Goal: Task Accomplishment & Management: Use online tool/utility

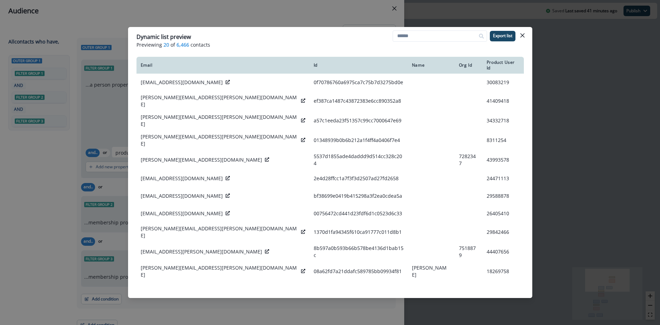
scroll to position [3, 0]
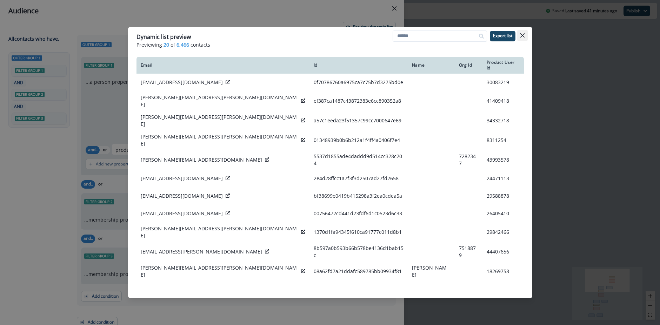
click at [524, 35] on icon "Close" at bounding box center [523, 35] width 4 height 4
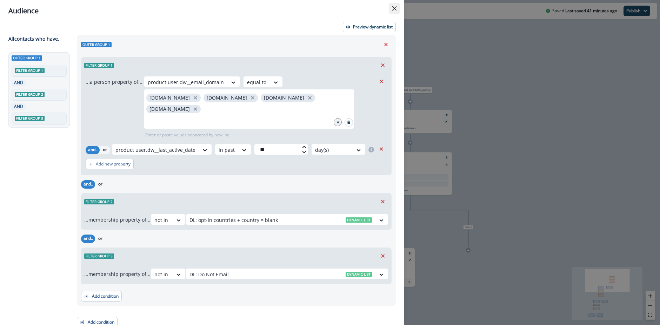
click at [395, 9] on icon "Close" at bounding box center [395, 8] width 4 height 4
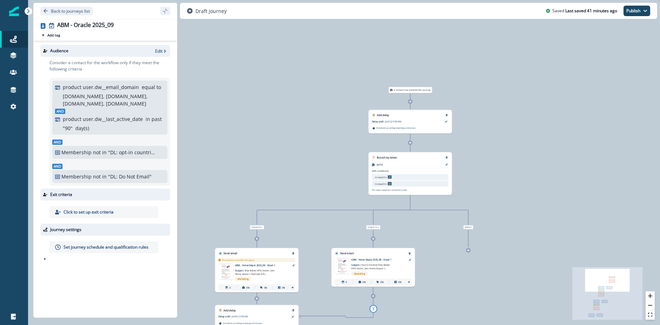
click at [399, 117] on div "Add delay" at bounding box center [410, 113] width 83 height 7
click at [395, 119] on div "Delay until: [DATE] 9:00 AM Delay details incomplete Scheduled according to wor…" at bounding box center [410, 125] width 83 height 16
click at [446, 121] on icon at bounding box center [447, 122] width 2 height 2
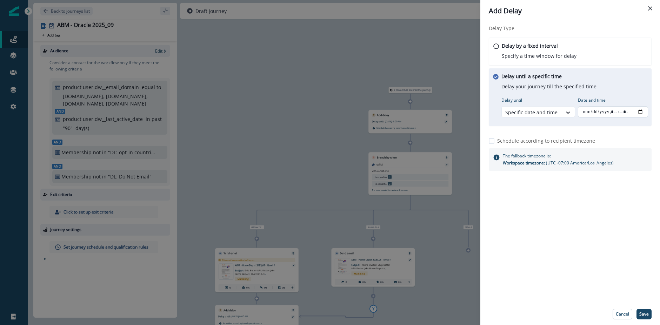
click at [623, 110] on input "Date and time" at bounding box center [613, 111] width 70 height 11
click at [640, 110] on input "Date and time" at bounding box center [613, 111] width 70 height 11
type input "**********"
click at [613, 49] on div "Delay by a fixed interval Specify a time window for delay" at bounding box center [570, 52] width 165 height 28
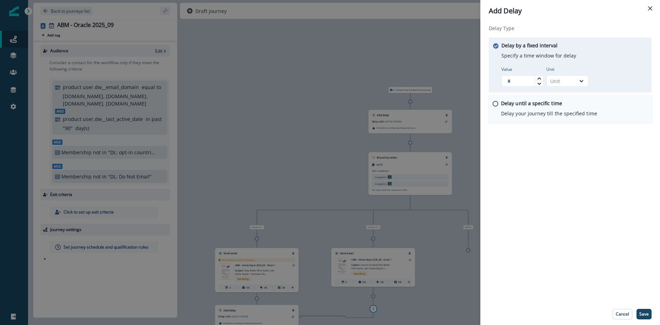
click at [569, 105] on div "Delay until a specific time Delay your journey till the specified time" at bounding box center [549, 109] width 96 height 18
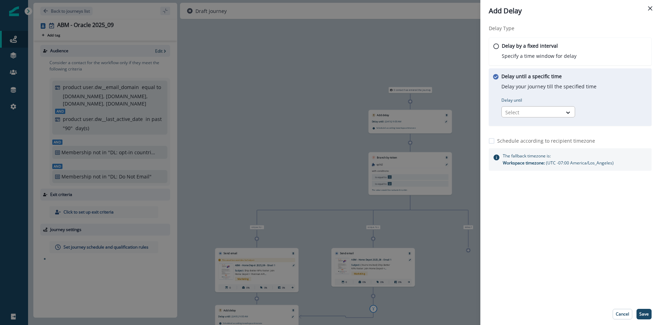
click at [532, 107] on div "Select" at bounding box center [532, 113] width 60 height 12
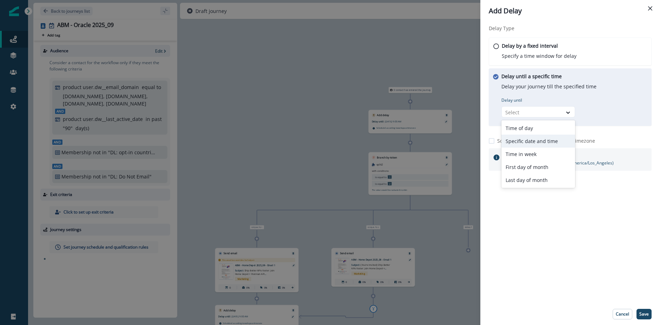
click at [532, 138] on div "Specific date and time" at bounding box center [539, 141] width 74 height 13
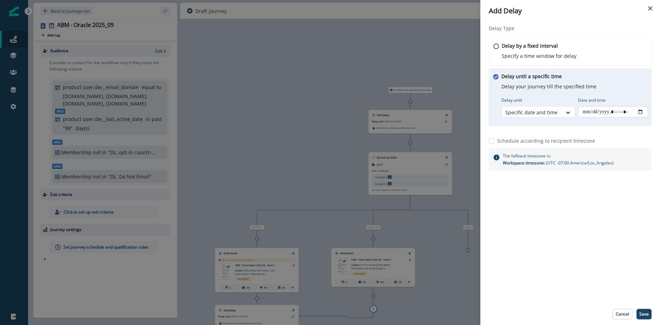
click at [635, 111] on input "Date and time" at bounding box center [613, 111] width 70 height 11
click at [641, 111] on input "Date and time" at bounding box center [613, 111] width 70 height 11
click at [581, 249] on div "Delay Type Delay by a fixed interval Specify a time window for delay Delay unti…" at bounding box center [571, 163] width 180 height 282
click at [640, 113] on input "Date and time" at bounding box center [613, 111] width 70 height 11
type input "**********"
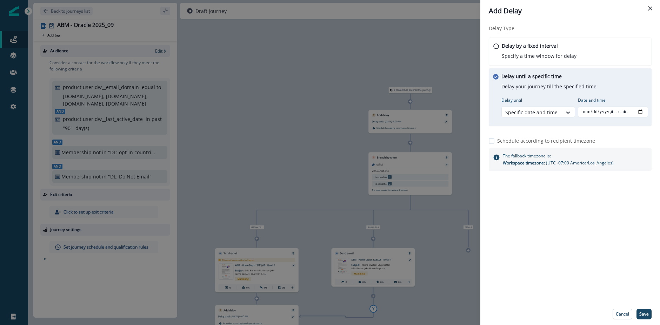
click at [617, 290] on div "Delay Type Delay by a fixed interval Specify a time window for delay Delay unti…" at bounding box center [571, 163] width 180 height 282
click at [643, 316] on p "Save" at bounding box center [644, 314] width 9 height 5
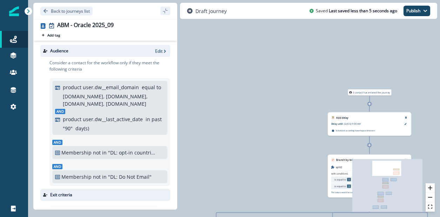
click at [228, 85] on div "0 contact has entered the journey Add delay Delay until: [DATE] 9:00 AM Delay d…" at bounding box center [234, 108] width 412 height 217
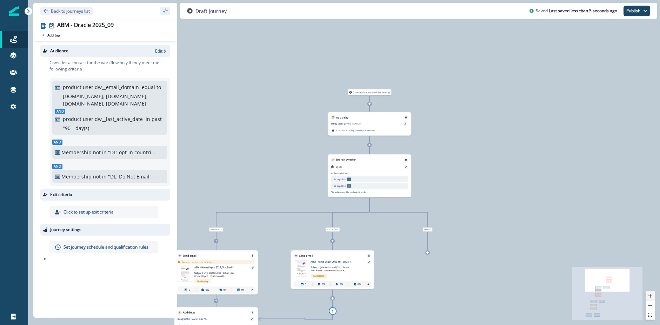
click at [649, 295] on icon "zoom in" at bounding box center [651, 296] width 4 height 4
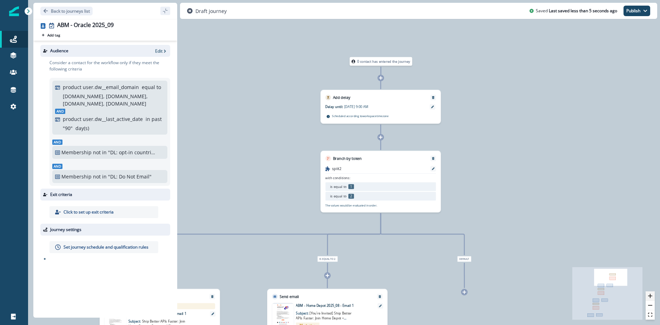
click at [649, 295] on icon "zoom in" at bounding box center [651, 296] width 4 height 4
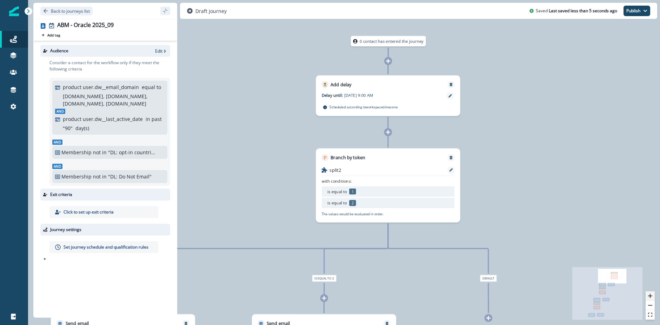
click at [649, 295] on icon "zoom in" at bounding box center [651, 296] width 4 height 4
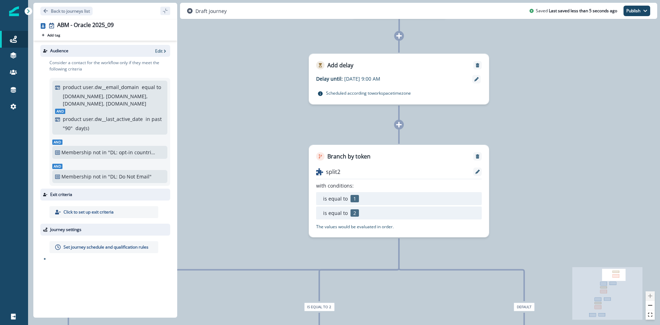
click at [649, 295] on div at bounding box center [650, 306] width 9 height 28
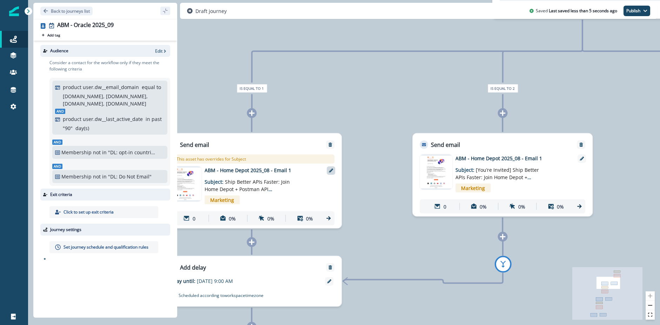
click at [330, 171] on icon at bounding box center [331, 171] width 4 height 4
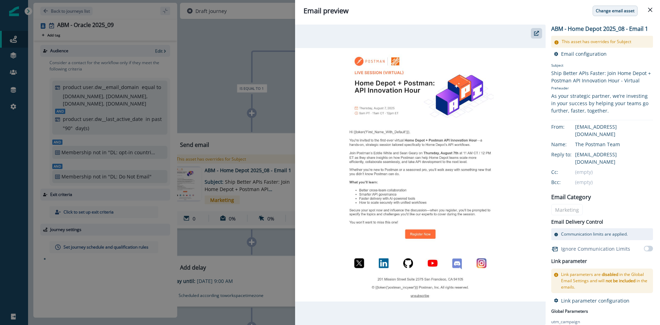
click at [619, 10] on p "Change email asset" at bounding box center [615, 10] width 39 height 5
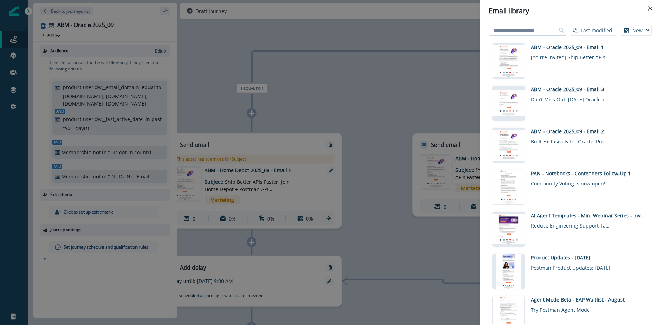
click at [534, 31] on input at bounding box center [528, 30] width 78 height 11
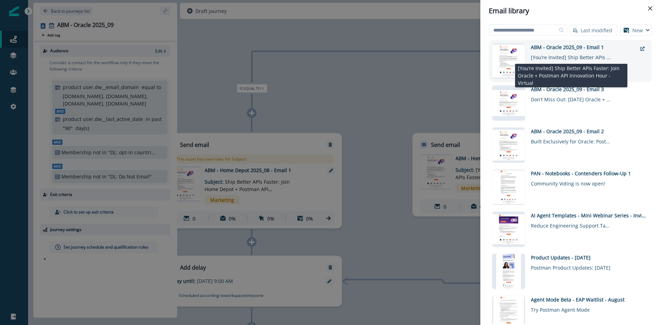
click at [557, 53] on div "[You’re Invited] Ship Better APIs Faster: Join Oracle + Postman API Innovation …" at bounding box center [571, 56] width 81 height 10
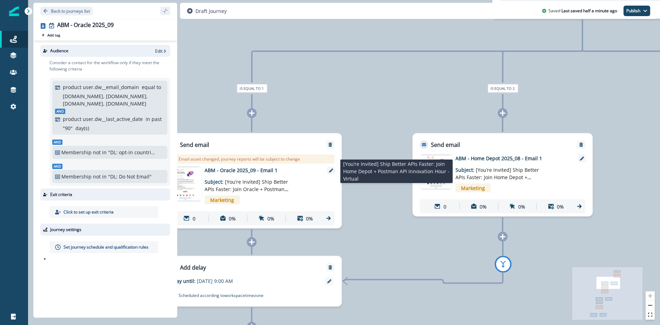
click at [525, 177] on span "[You’re Invited] Ship Better APIs Faster: Join Home Depot + Postman API Innovat…" at bounding box center [498, 181] width 84 height 29
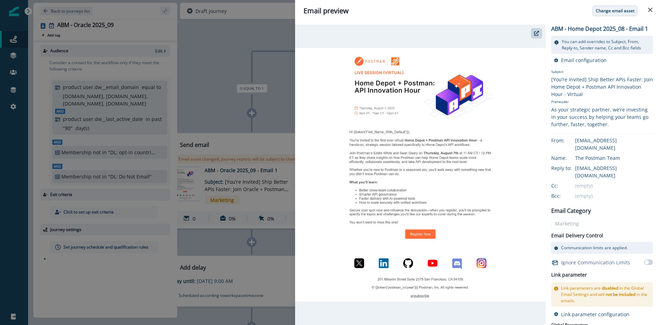
click at [623, 11] on p "Change email asset" at bounding box center [615, 10] width 39 height 5
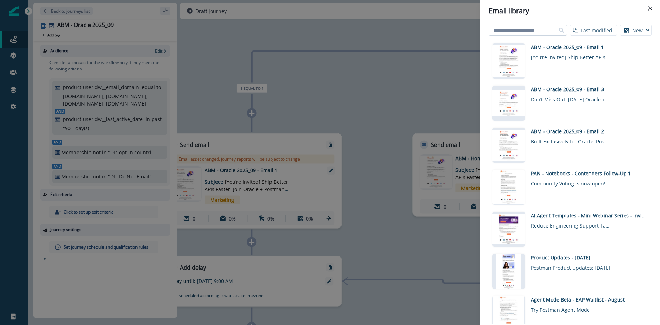
click at [547, 31] on input at bounding box center [528, 30] width 78 height 11
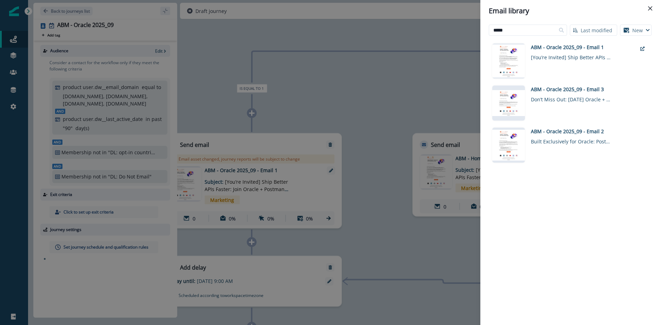
type input "*****"
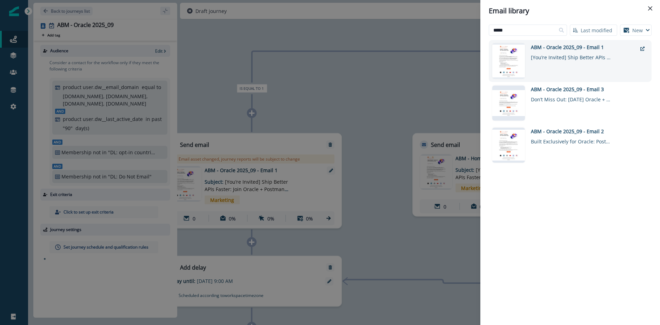
click at [581, 51] on div "ABM - Oracle 2025_09 - Email 1" at bounding box center [584, 47] width 106 height 7
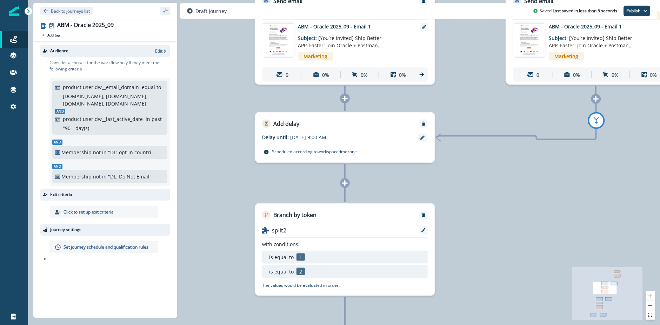
click at [297, 145] on div "Delay until: [DATE] 9:00 AM Delay details incomplete Scheduled according to wor…" at bounding box center [345, 145] width 180 height 35
click at [421, 137] on icon at bounding box center [423, 138] width 4 height 4
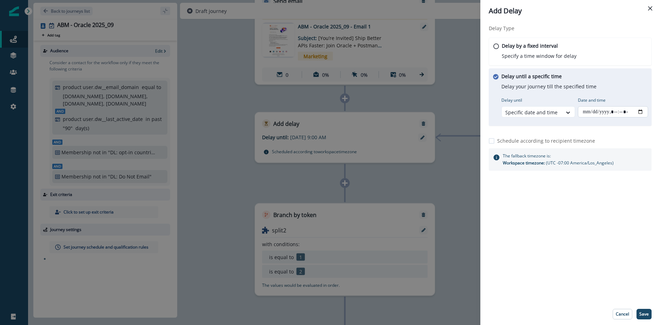
click at [610, 112] on input "Date and time" at bounding box center [613, 111] width 70 height 11
click at [641, 110] on input "Date and time" at bounding box center [613, 111] width 70 height 11
type input "**********"
click at [532, 255] on div "Delay Type Delay by a fixed interval Specify a time window for delay Delay unti…" at bounding box center [571, 163] width 180 height 282
click at [641, 312] on p "Save" at bounding box center [644, 314] width 9 height 5
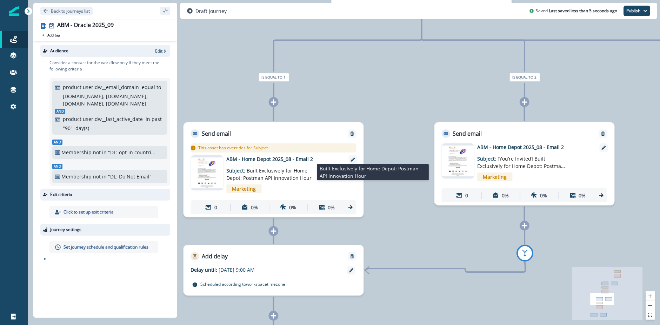
click at [311, 178] on p "Subject: Built Exclusively for Home Depot: Postman API Innovation Hour" at bounding box center [270, 172] width 88 height 19
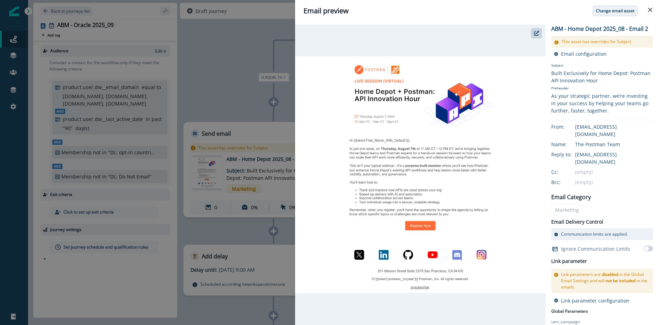
click at [622, 11] on p "Change email asset" at bounding box center [615, 10] width 39 height 5
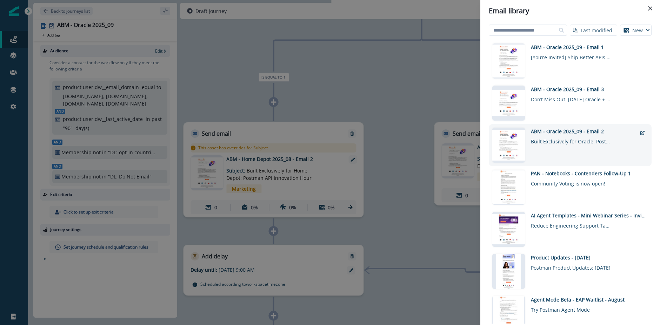
click at [574, 134] on div "ABM - Oracle 2025_09 - Email 2" at bounding box center [584, 131] width 106 height 7
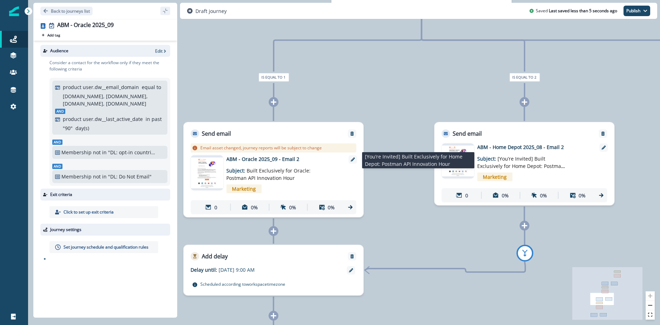
click at [510, 165] on span "[You’re Invited] Built Exclusively for Home Depot: Postman API Innovation Hour" at bounding box center [522, 166] width 88 height 21
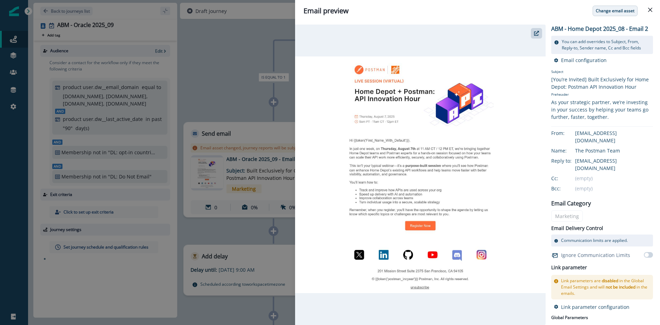
click at [631, 12] on p "Change email asset" at bounding box center [615, 10] width 39 height 5
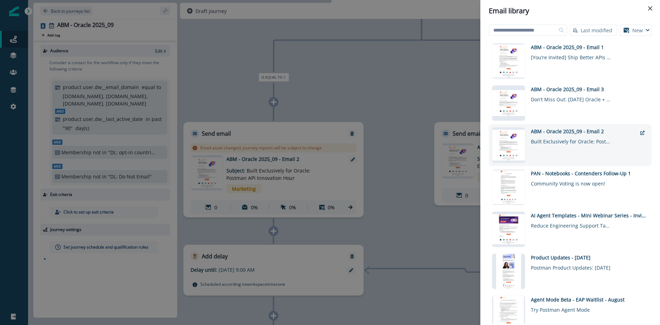
click at [563, 132] on div "ABM - Oracle 2025_09 - Email 2" at bounding box center [584, 131] width 106 height 7
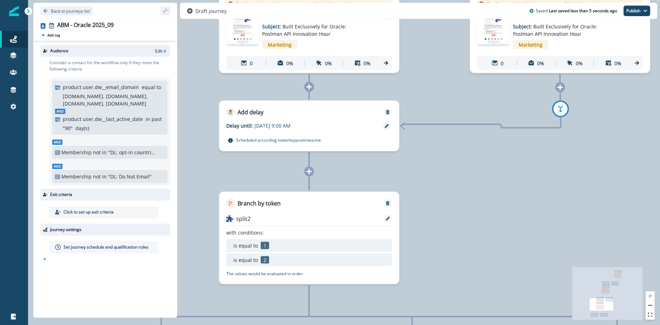
click at [274, 125] on p "[DATE] 9:00 AM" at bounding box center [299, 125] width 88 height 7
click at [292, 126] on p "[DATE] 9:00 AM" at bounding box center [299, 125] width 88 height 7
click at [389, 128] on div at bounding box center [387, 126] width 8 height 8
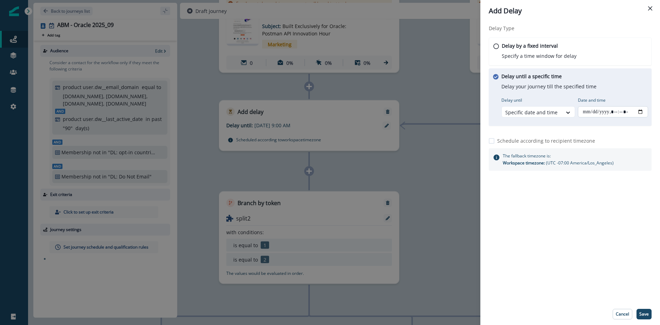
click at [639, 109] on input "Date and time" at bounding box center [613, 111] width 70 height 11
type input "**********"
click at [589, 255] on div "Delay Type Delay by a fixed interval Specify a time window for delay Delay unti…" at bounding box center [571, 163] width 180 height 282
click at [645, 313] on p "Save" at bounding box center [644, 314] width 9 height 5
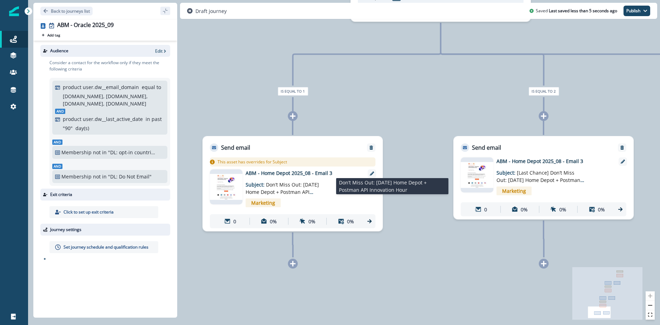
click at [297, 180] on p "Subject: Don’t Miss Out: [DATE] Home Depot + Postman API Innovation Hour" at bounding box center [290, 186] width 88 height 19
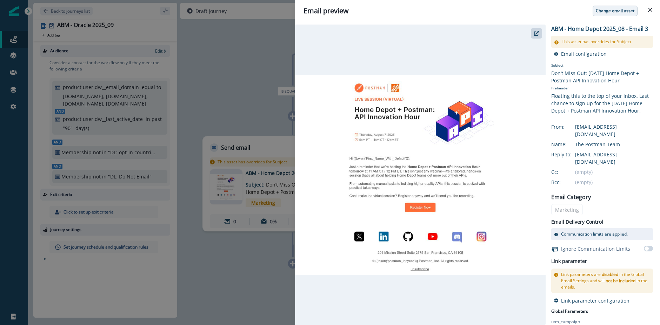
click at [634, 9] on p "Change email asset" at bounding box center [615, 10] width 39 height 5
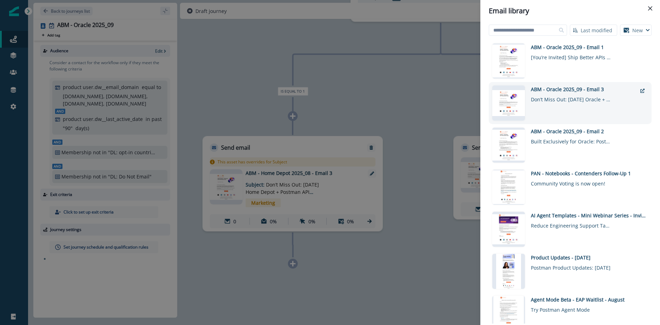
click at [566, 92] on div "ABM - Oracle 2025_09 - Email 3" at bounding box center [584, 89] width 106 height 7
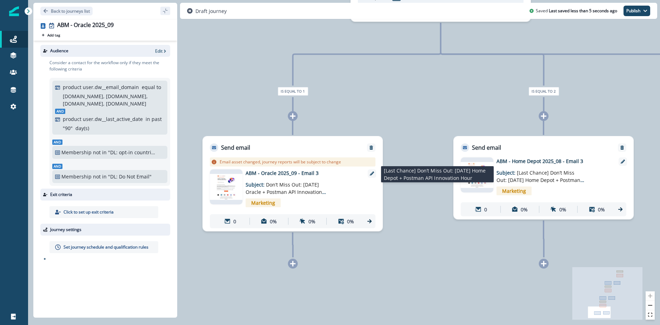
click at [566, 178] on span "[Last Chance] Don’t Miss Out: [DATE] Home Depot + Postman API Innovation Hour" at bounding box center [541, 180] width 88 height 21
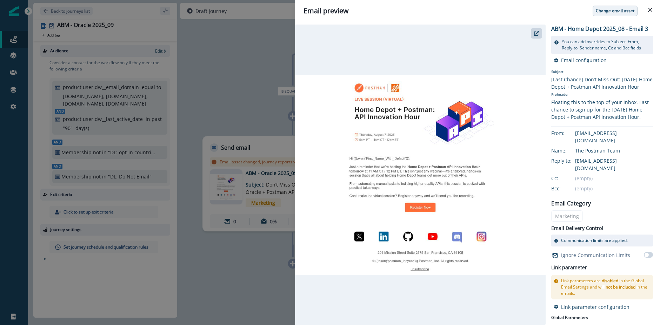
click at [621, 7] on button "Change email asset" at bounding box center [615, 11] width 45 height 11
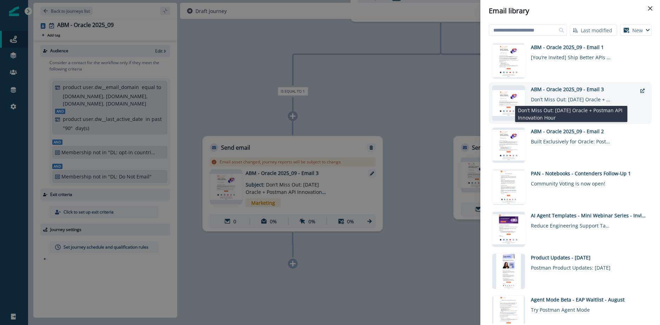
click at [584, 96] on div "Don’t Miss Out: [DATE] Oracle + Postman API Innovation Hour" at bounding box center [571, 98] width 81 height 10
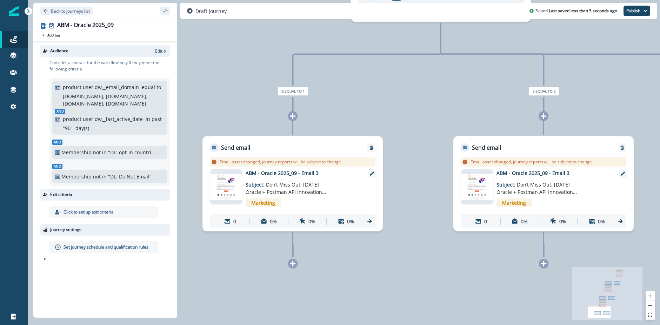
click at [424, 256] on div "0 contact has entered the journey Add delay Delay until: [DATE] 9:00 AM Delay d…" at bounding box center [344, 162] width 632 height 325
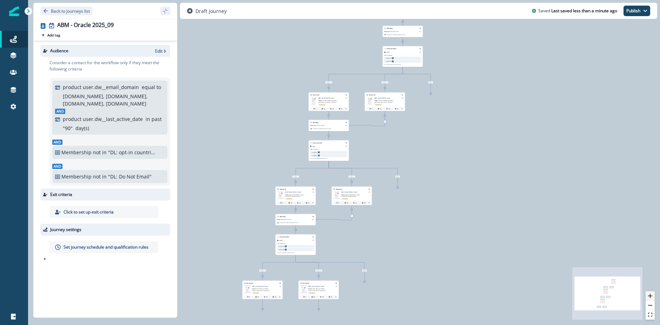
click at [649, 295] on icon "zoom in" at bounding box center [651, 296] width 4 height 4
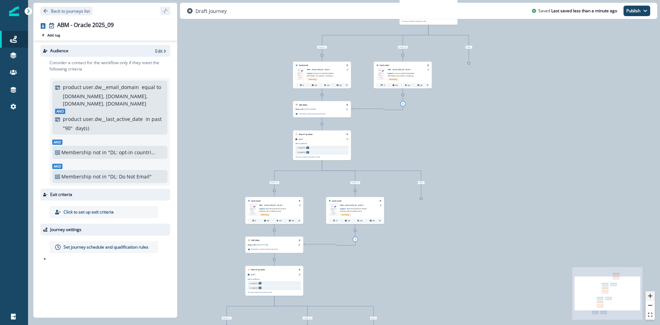
click at [649, 295] on icon "zoom in" at bounding box center [651, 296] width 4 height 4
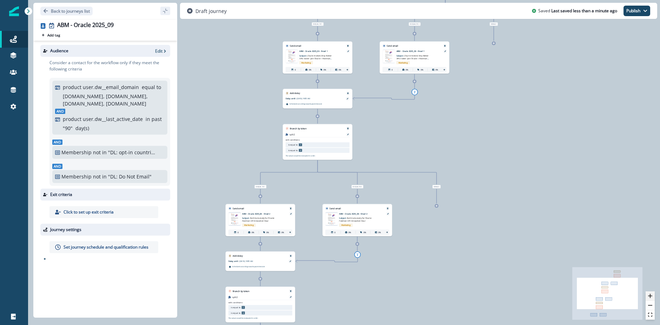
click at [649, 295] on icon "zoom in" at bounding box center [651, 296] width 4 height 4
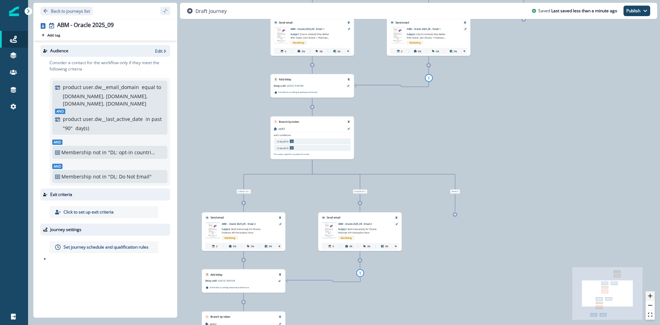
click at [649, 295] on icon "zoom in" at bounding box center [651, 296] width 4 height 4
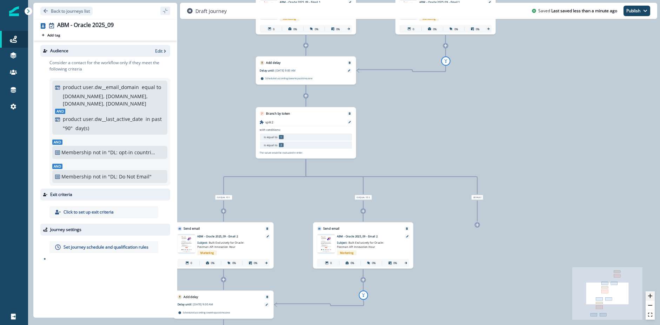
click at [649, 295] on icon "zoom in" at bounding box center [651, 296] width 4 height 4
